Goal: Navigation & Orientation: Understand site structure

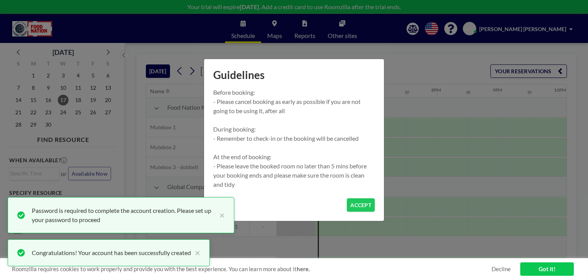
scroll to position [0, 1072]
click at [363, 206] on button "ACCEPT" at bounding box center [361, 204] width 28 height 13
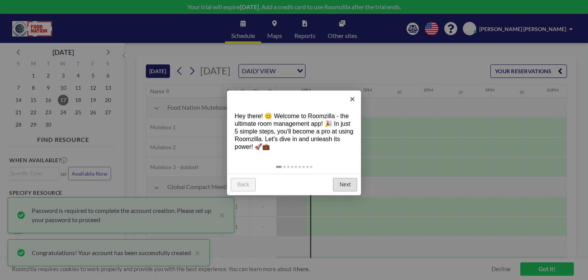
click at [345, 187] on link "Next" at bounding box center [345, 185] width 24 height 14
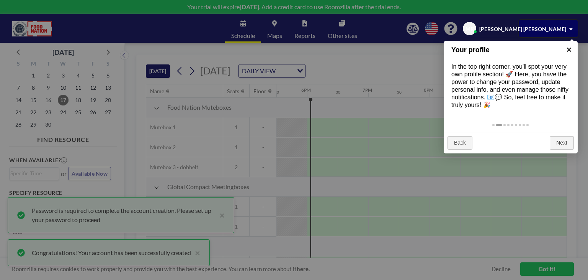
click at [572, 49] on link "×" at bounding box center [569, 49] width 17 height 17
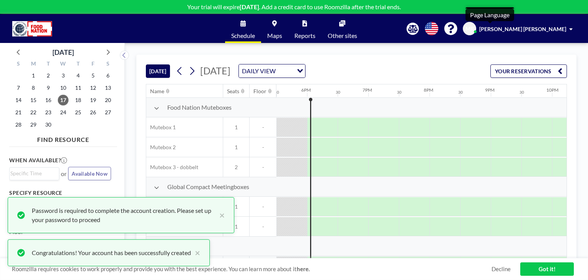
click at [438, 27] on icon at bounding box center [431, 28] width 13 height 13
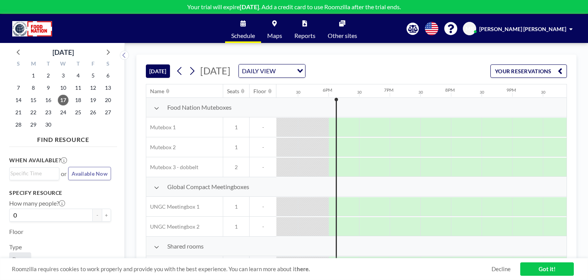
scroll to position [0, 1072]
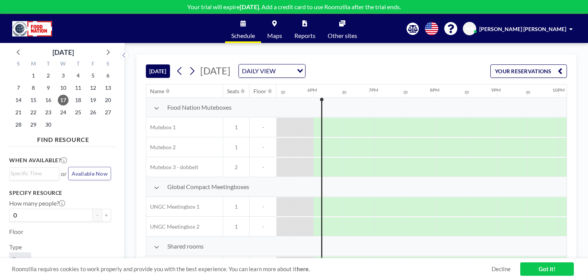
scroll to position [0, 1072]
